Goal: Task Accomplishment & Management: Manage account settings

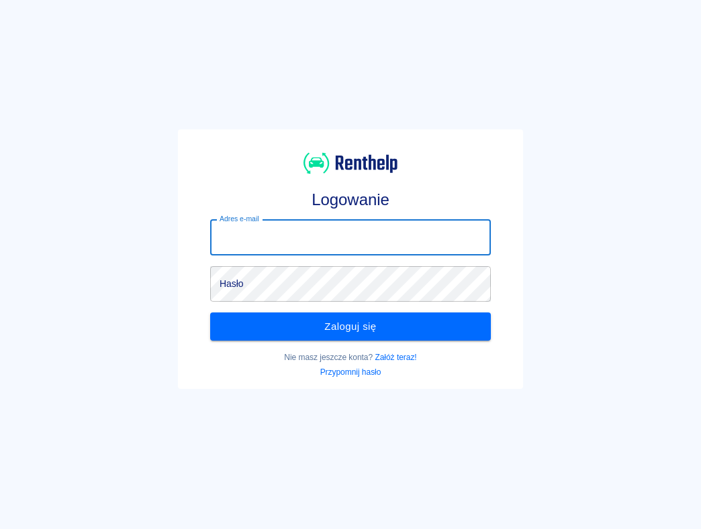
type input "[EMAIL_ADDRESS][DOMAIN_NAME]"
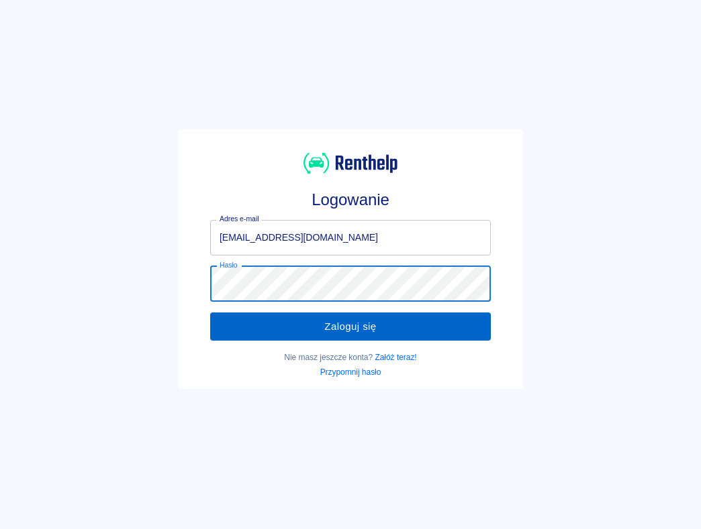
click at [314, 336] on button "Zaloguj się" at bounding box center [350, 327] width 281 height 28
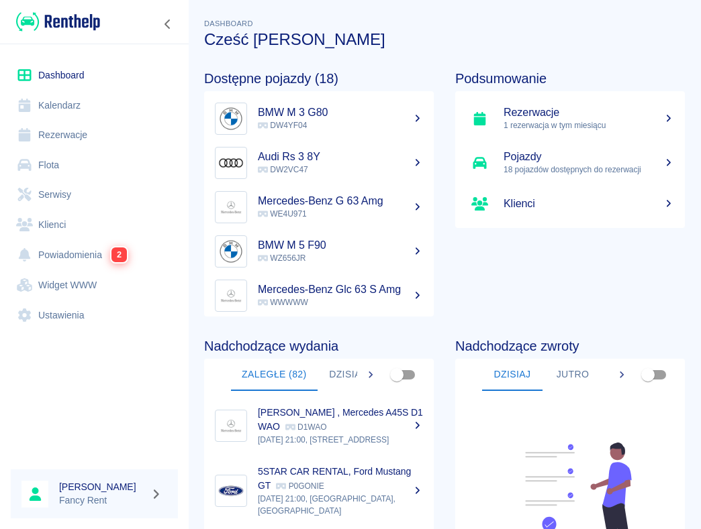
click at [87, 130] on link "Rezerwacje" at bounding box center [94, 135] width 167 height 30
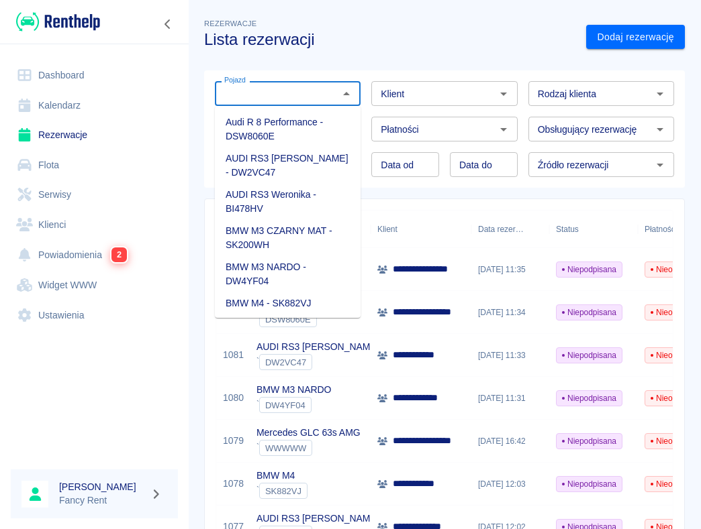
click at [307, 101] on input "Pojazd" at bounding box center [276, 93] width 115 height 17
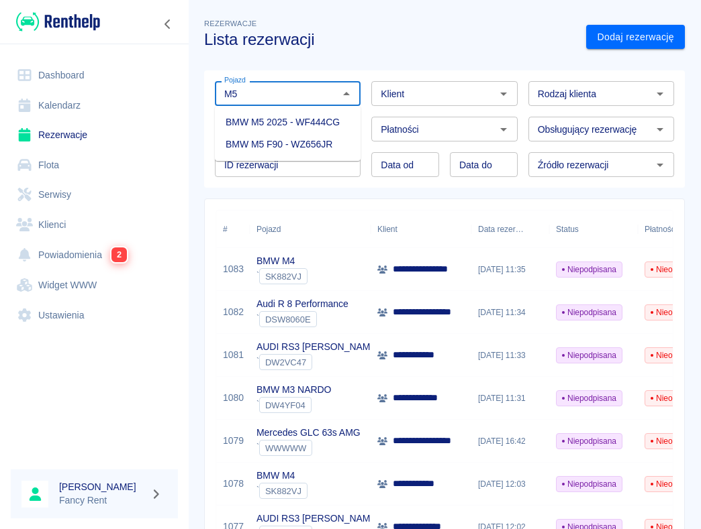
click at [333, 135] on li "BMW M5 F90 - WZ656JR" at bounding box center [288, 145] width 146 height 22
type input "BMW M5 F90 - WZ656JR"
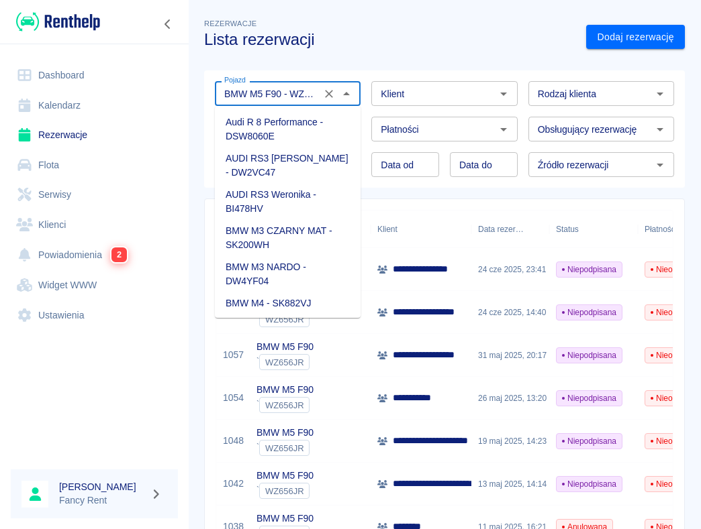
scroll to position [27, 0]
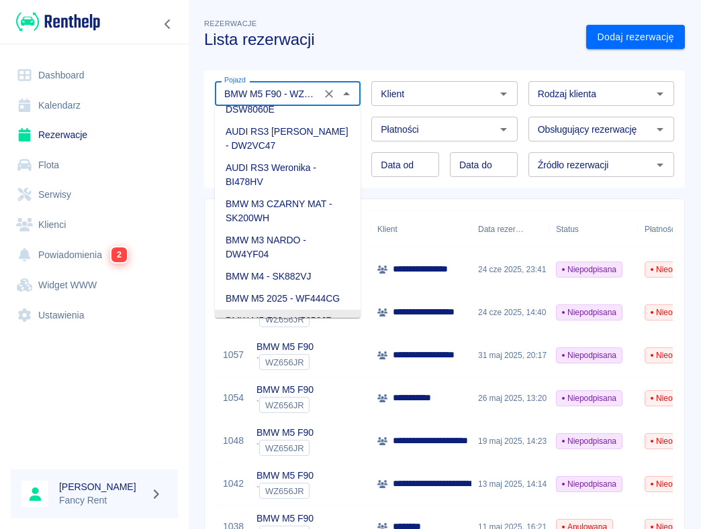
drag, startPoint x: 274, startPoint y: 94, endPoint x: 378, endPoint y: 93, distance: 104.7
click at [378, 94] on div "Pojazd BMW M5 F90 - WZ656JR Pojazd Klient Klient Rodzaj klienta Rodzaj klienta …" at bounding box center [439, 123] width 470 height 107
